Goal: Browse casually

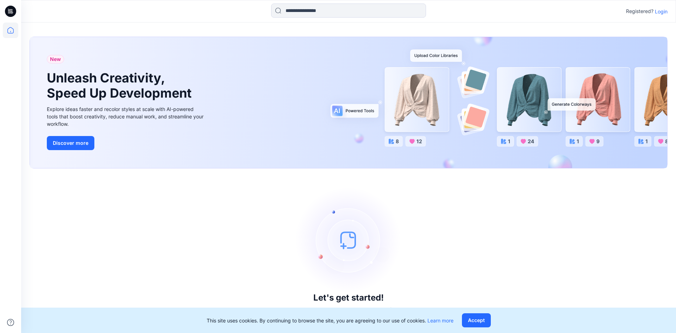
click at [661, 12] on p "Login" at bounding box center [661, 11] width 13 height 7
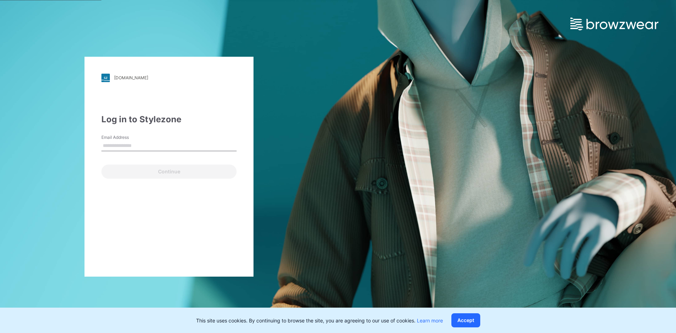
type input "**********"
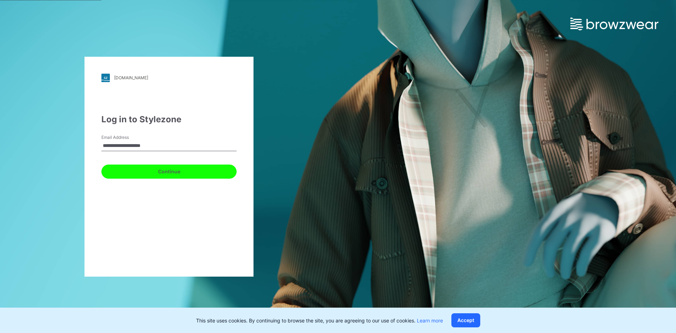
click at [163, 169] on button "Continue" at bounding box center [168, 171] width 135 height 14
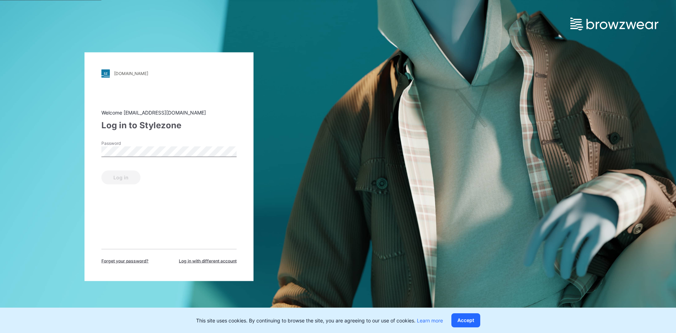
click at [147, 157] on div "Password" at bounding box center [168, 150] width 135 height 21
click at [121, 178] on button "Log in" at bounding box center [120, 177] width 39 height 14
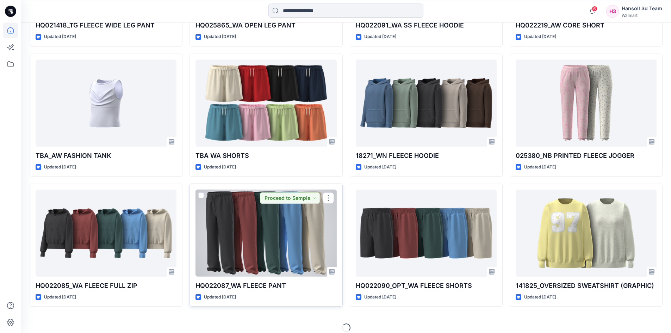
scroll to position [717, 0]
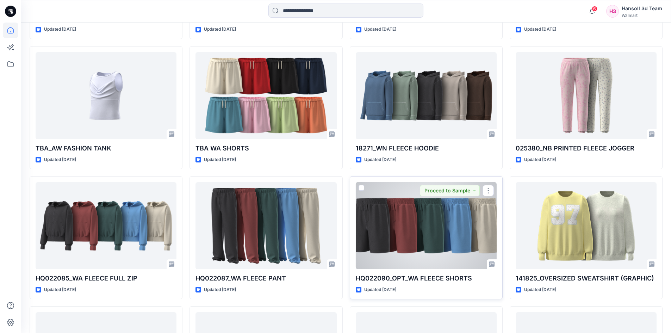
click at [394, 226] on div at bounding box center [426, 225] width 141 height 87
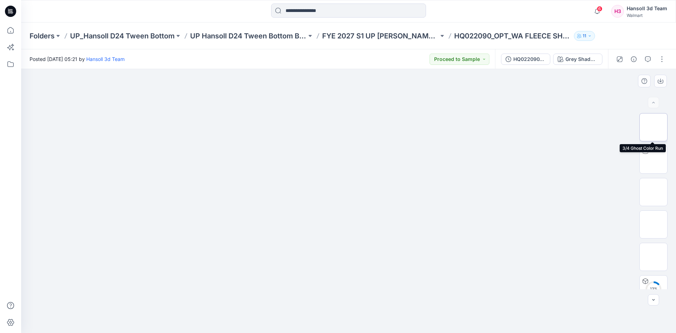
click at [654, 127] on img at bounding box center [654, 127] width 0 height 0
click at [660, 80] on icon "button" at bounding box center [661, 81] width 6 height 6
click at [654, 224] on img at bounding box center [654, 224] width 0 height 0
click at [663, 83] on icon "button" at bounding box center [661, 82] width 6 height 4
click at [654, 257] on img at bounding box center [654, 257] width 0 height 0
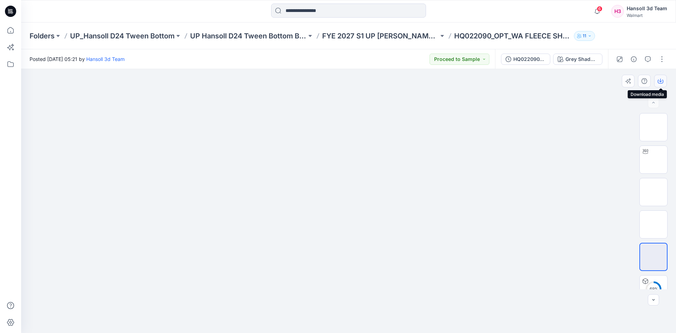
click at [659, 82] on icon "button" at bounding box center [661, 81] width 6 height 6
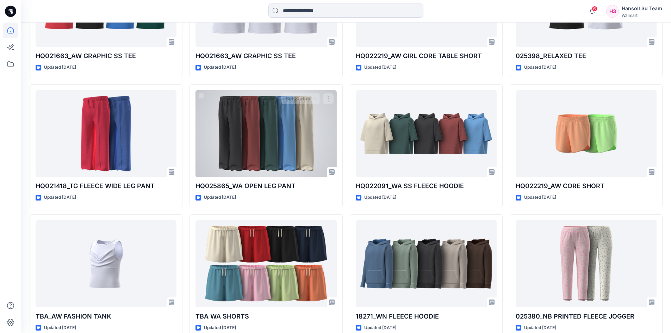
scroll to position [544, 0]
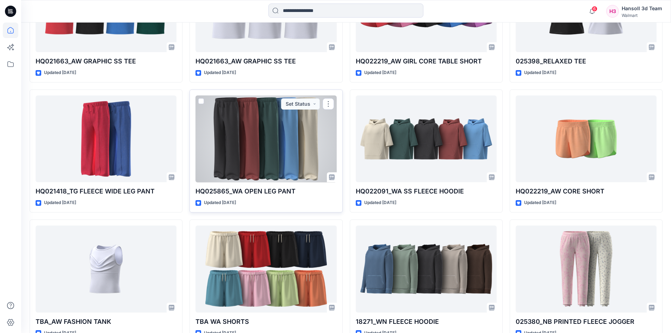
click at [274, 149] on div at bounding box center [265, 138] width 141 height 87
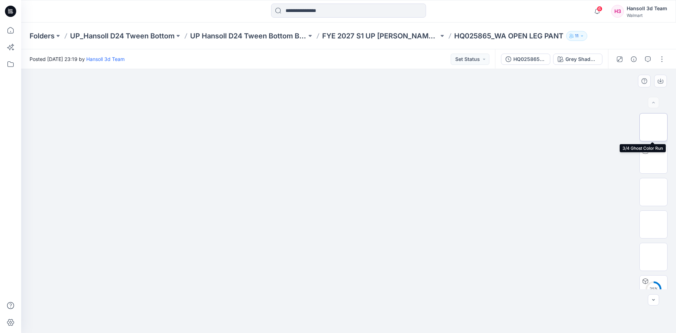
click at [654, 127] on img at bounding box center [654, 127] width 0 height 0
click at [661, 81] on icon "button" at bounding box center [661, 81] width 6 height 6
click at [654, 224] on img at bounding box center [654, 224] width 0 height 0
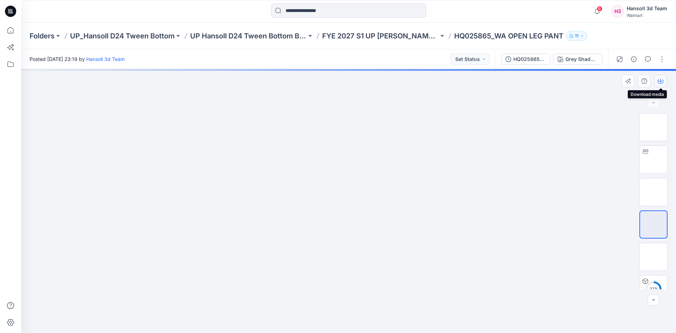
click at [660, 82] on icon "button" at bounding box center [661, 81] width 6 height 6
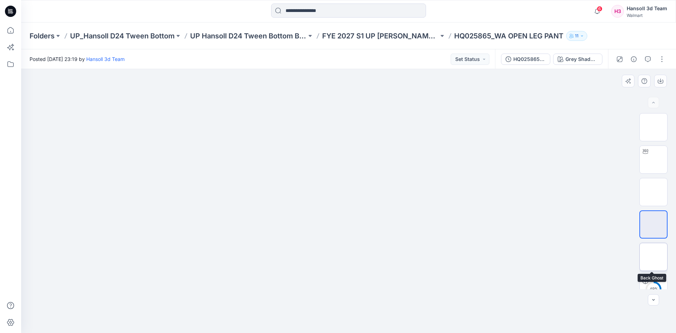
click at [654, 257] on img at bounding box center [654, 257] width 0 height 0
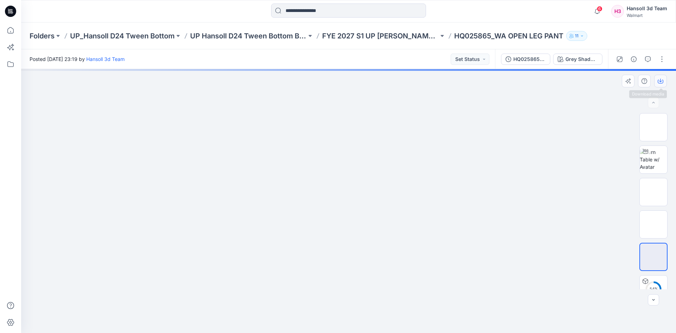
click at [661, 81] on icon "button" at bounding box center [660, 81] width 3 height 4
